Goal: Task Accomplishment & Management: Complete application form

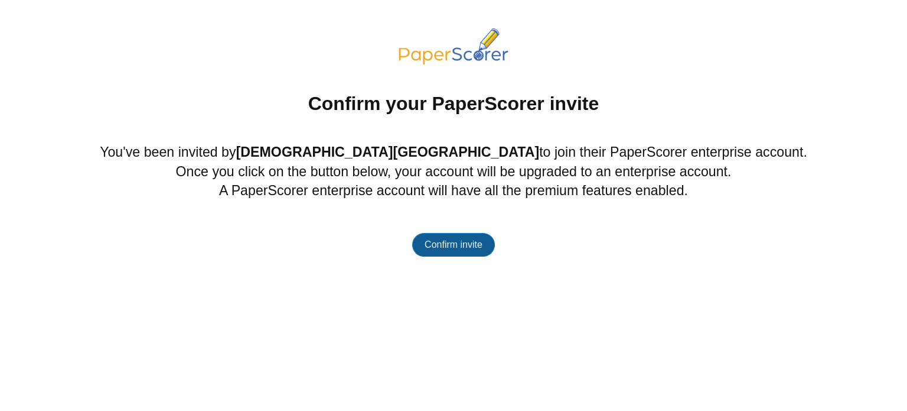
drag, startPoint x: 0, startPoint y: 0, endPoint x: 442, endPoint y: 245, distance: 505.0
click at [442, 245] on span "Confirm invite" at bounding box center [454, 244] width 58 height 10
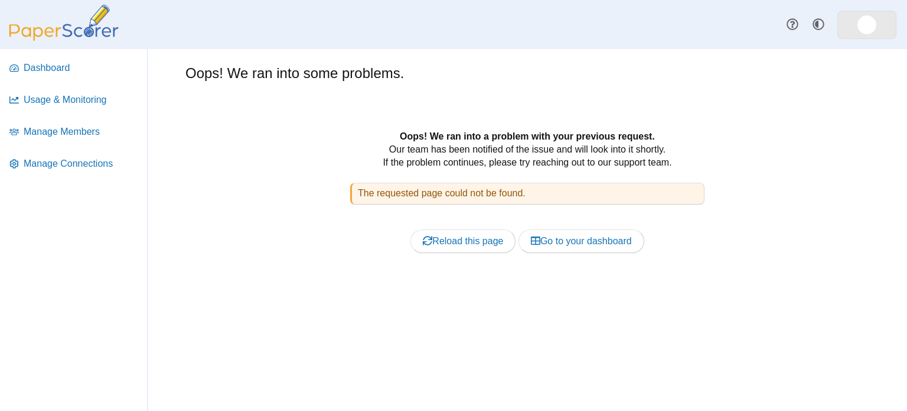
click at [864, 25] on img at bounding box center [867, 24] width 19 height 19
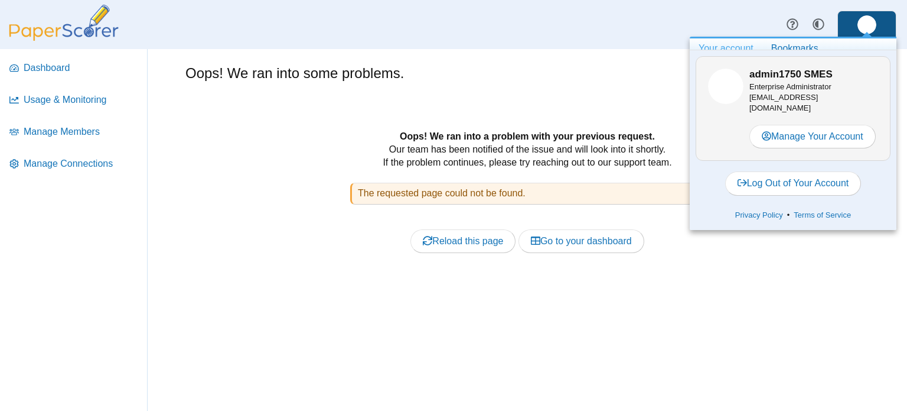
click at [548, 134] on b "Oops! We ran into a problem with your previous request." at bounding box center [527, 136] width 255 height 10
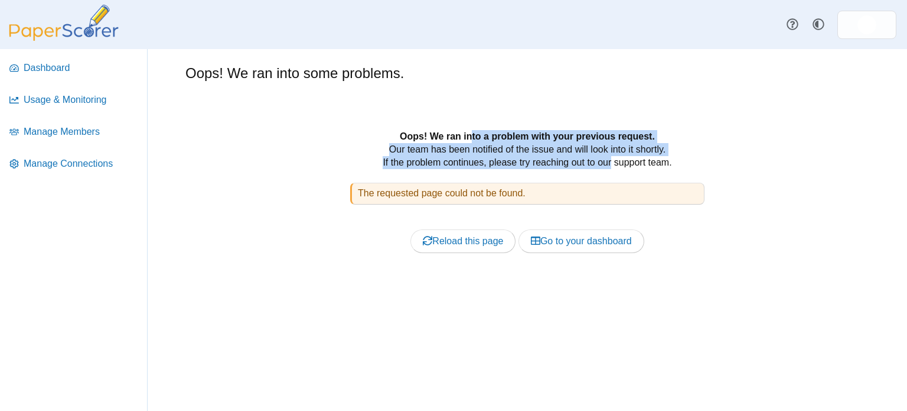
drag, startPoint x: 472, startPoint y: 131, endPoint x: 584, endPoint y: 165, distance: 116.8
click at [583, 165] on div "Oops! We ran into a problem with your previous request. Our team has been notif…" at bounding box center [527, 205] width 608 height 150
click at [585, 165] on div "Oops! We ran into a problem with your previous request. Our team has been notif…" at bounding box center [527, 205] width 608 height 150
